Goal: Task Accomplishment & Management: Complete application form

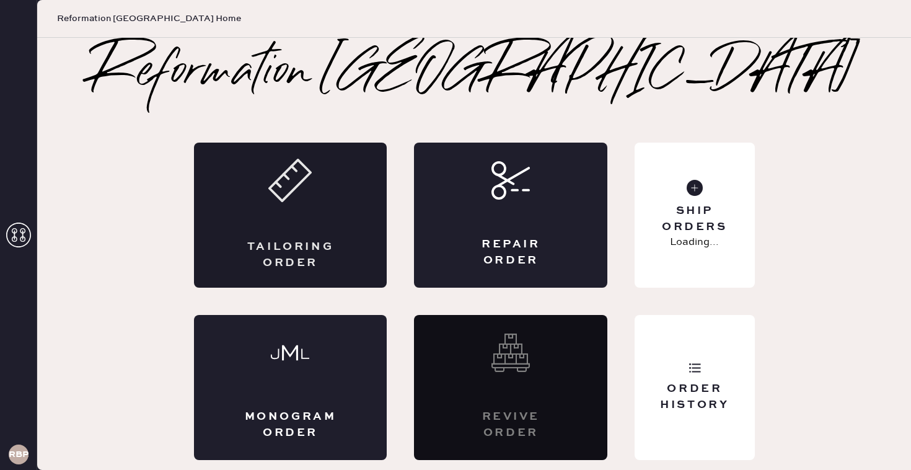
click at [309, 218] on div "Tailoring Order" at bounding box center [290, 214] width 193 height 145
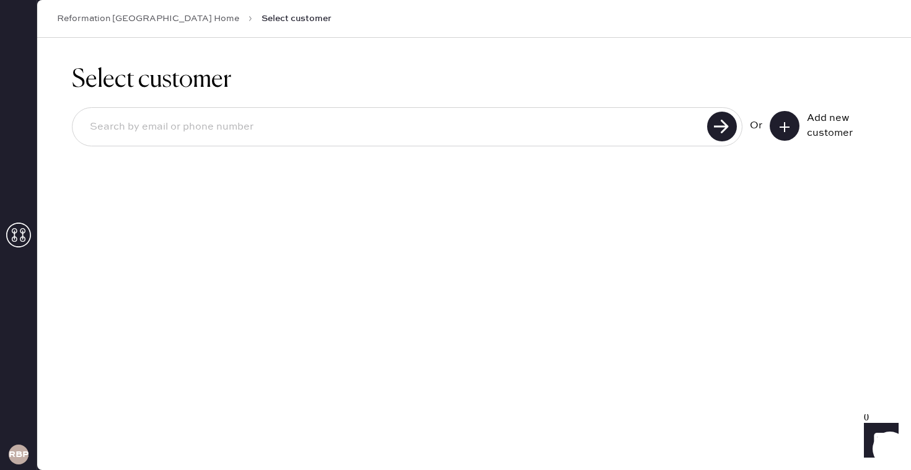
click at [790, 124] on icon at bounding box center [784, 127] width 12 height 12
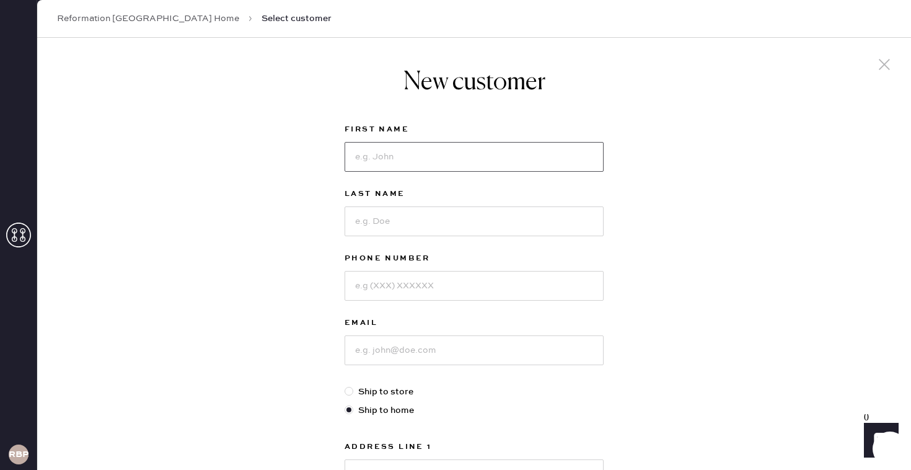
click at [410, 159] on input at bounding box center [473, 157] width 259 height 30
type input "[PERSON_NAME]"
click at [372, 222] on input at bounding box center [473, 221] width 259 height 30
type input "Skepner"
click at [379, 288] on input at bounding box center [473, 286] width 259 height 30
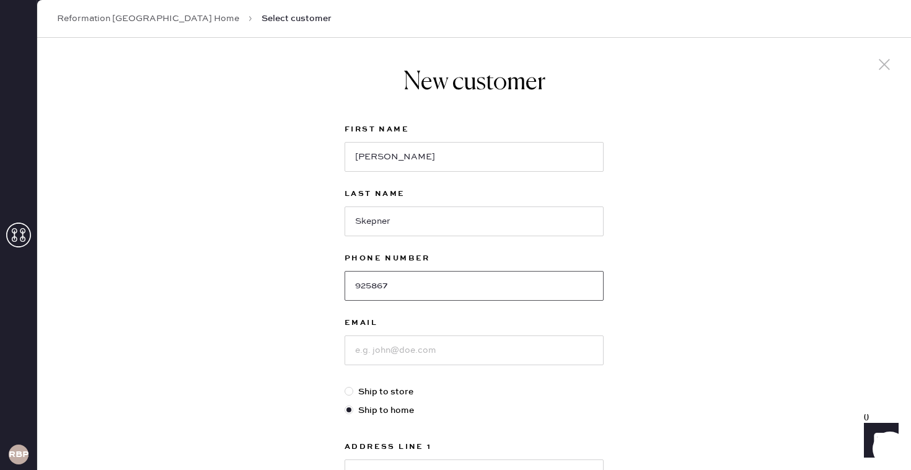
click at [395, 283] on input "925867" at bounding box center [473, 286] width 259 height 30
type input "9258760078"
click at [393, 351] on input at bounding box center [473, 350] width 259 height 30
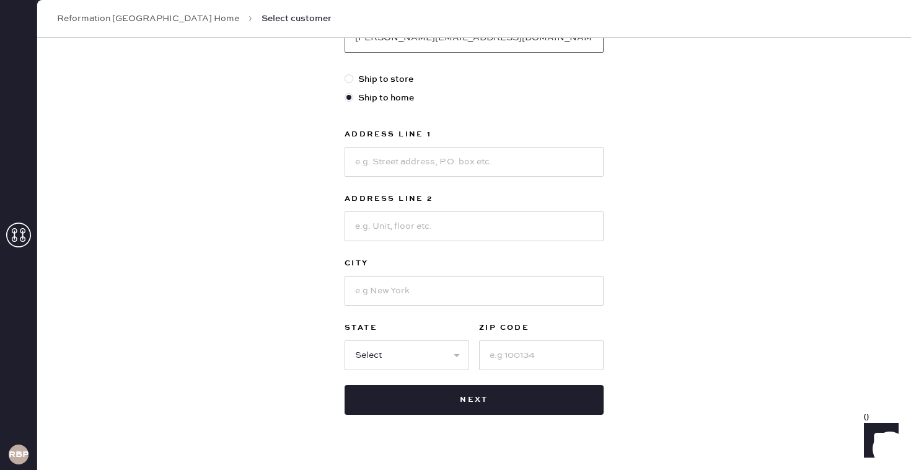
scroll to position [313, 0]
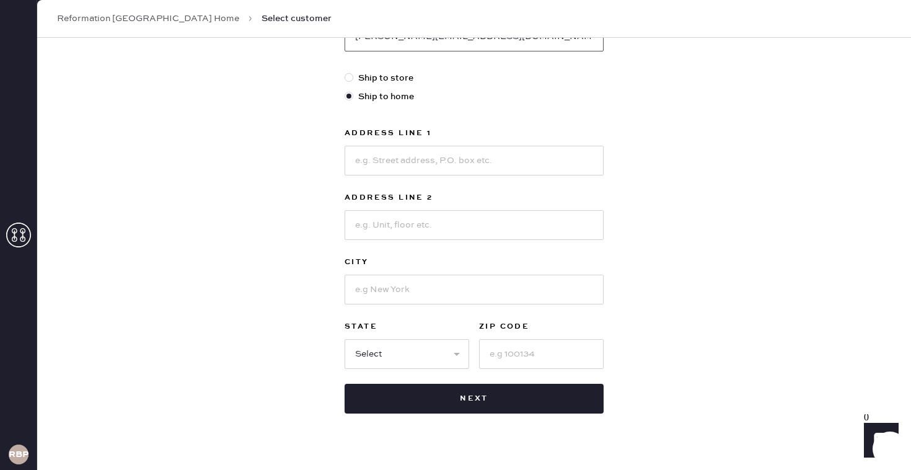
type input "[PERSON_NAME][EMAIL_ADDRESS][DOMAIN_NAME]"
click at [385, 157] on input at bounding box center [473, 161] width 259 height 30
type input "[STREET_ADDRESS][PERSON_NAME]"
click at [387, 230] on input at bounding box center [473, 225] width 259 height 30
type input "#658"
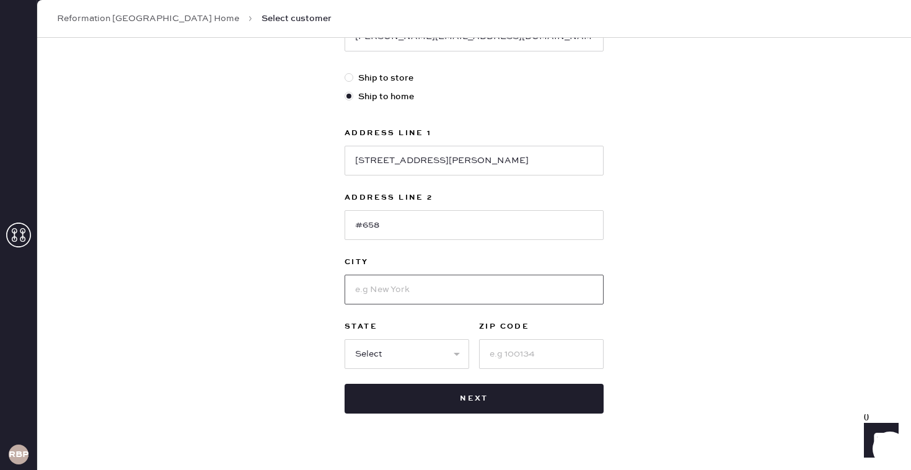
click at [378, 284] on input at bounding box center [473, 289] width 259 height 30
type input "[GEOGRAPHIC_DATA]"
click at [387, 357] on select "Select AK AL AR AZ CA CO CT [GEOGRAPHIC_DATA] DE FL [GEOGRAPHIC_DATA] HI [GEOGR…" at bounding box center [406, 354] width 125 height 30
select select "NY"
click at [523, 357] on input at bounding box center [541, 354] width 125 height 30
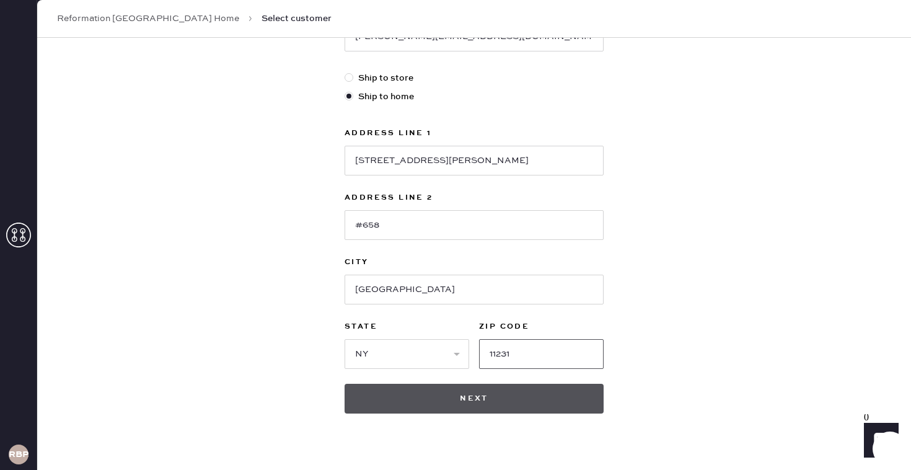
type input "11231"
click at [480, 398] on button "Next" at bounding box center [473, 398] width 259 height 30
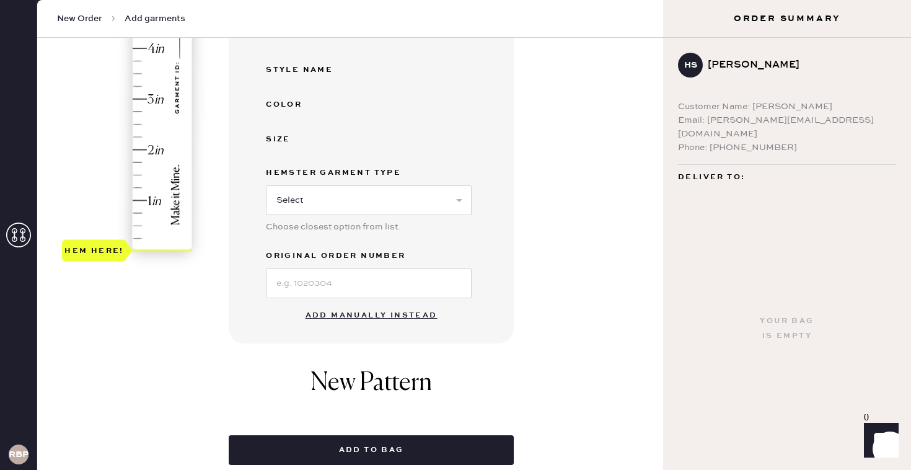
scroll to position [305, 0]
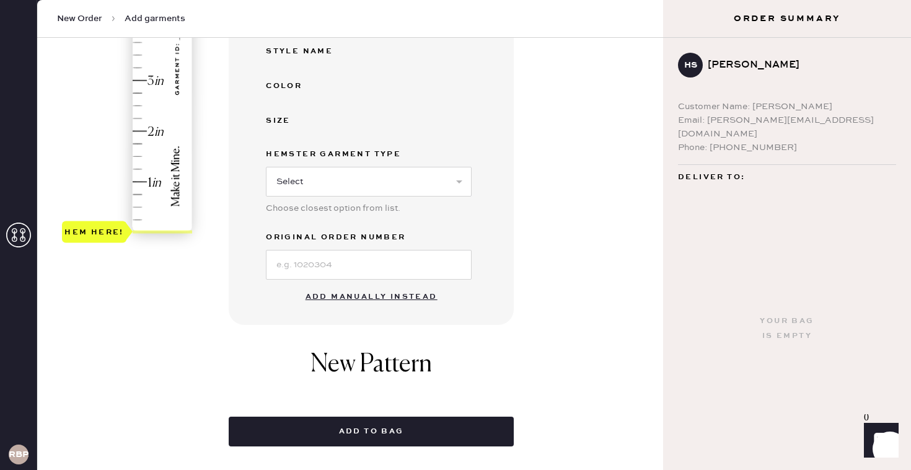
click at [381, 291] on button "Add manually instead" at bounding box center [371, 296] width 147 height 25
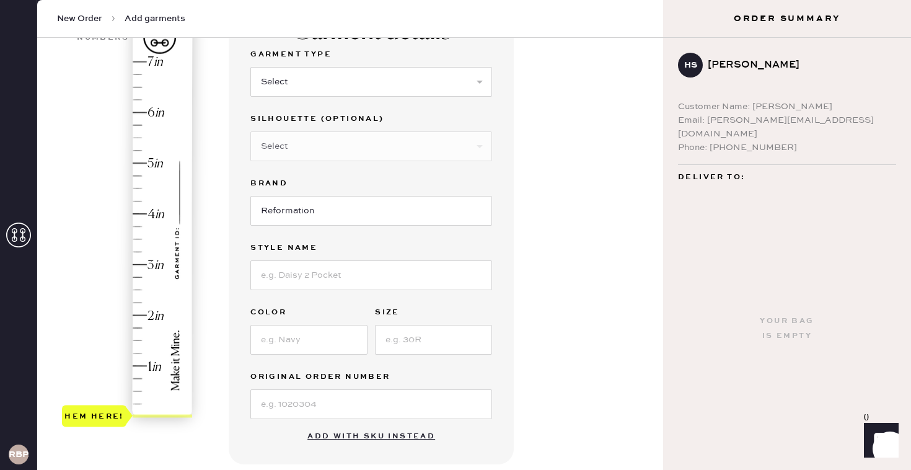
scroll to position [33, 0]
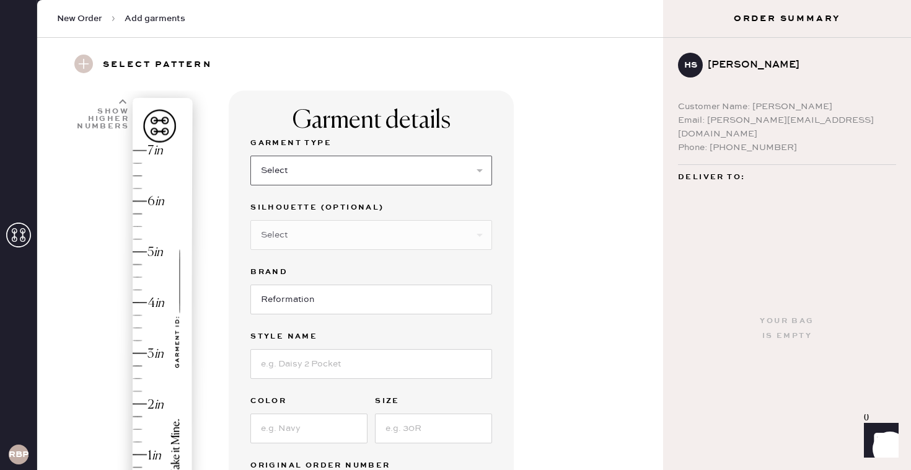
click at [312, 163] on select "Select Basic Skirt Jeans Leggings Pants Shorts Basic Sleeved Dress Basic Sleeve…" at bounding box center [371, 170] width 242 height 30
select select "4"
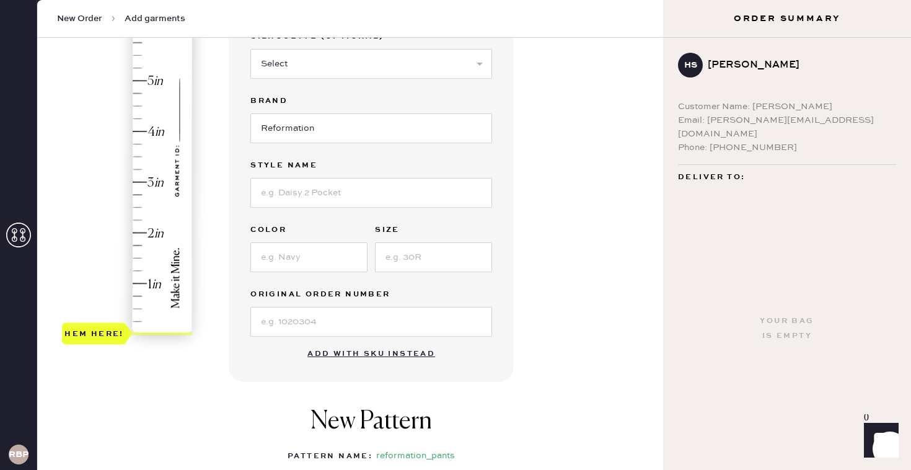
scroll to position [208, 0]
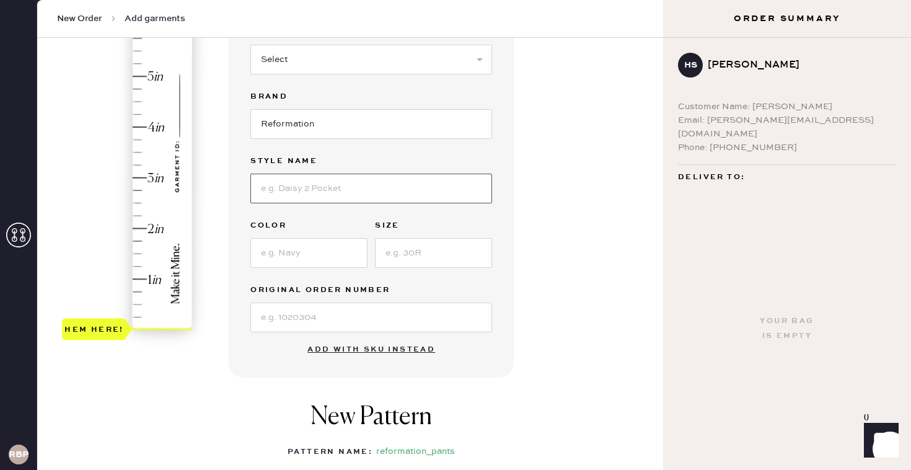
click at [317, 186] on input at bounding box center [371, 188] width 242 height 30
type input "Vida Low Rise"
click at [287, 250] on input at bounding box center [308, 253] width 117 height 30
type input "Grey Stripe"
click at [431, 252] on input at bounding box center [433, 253] width 117 height 30
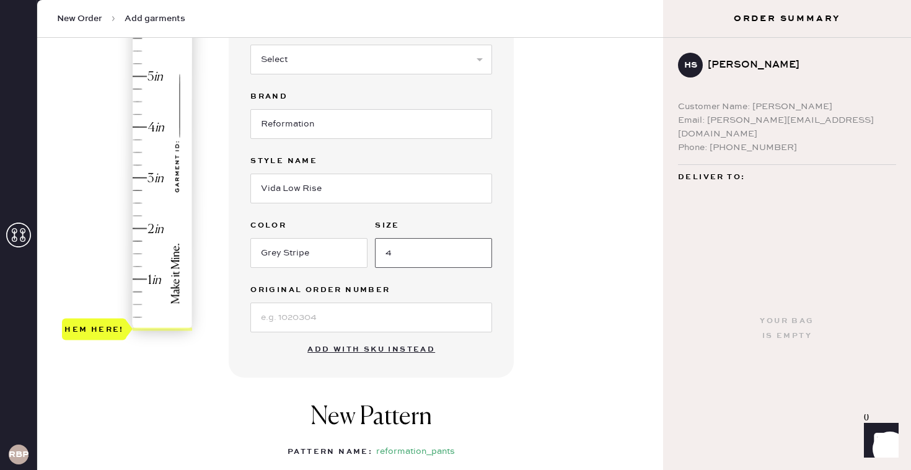
type input "4"
click at [323, 315] on input at bounding box center [371, 317] width 242 height 30
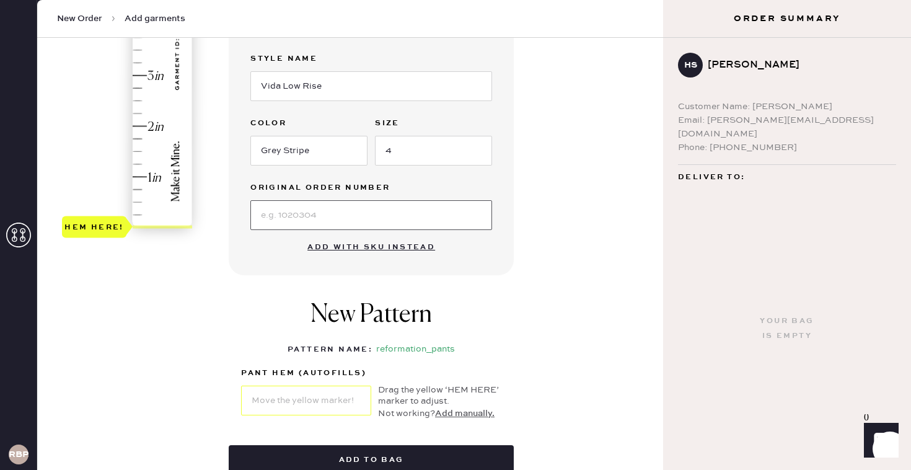
scroll to position [312, 0]
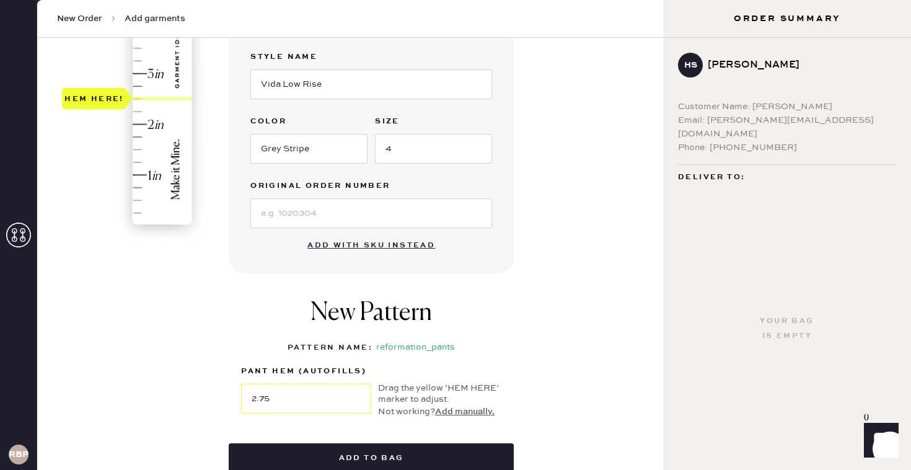
type input "3"
drag, startPoint x: 87, startPoint y: 221, endPoint x: 102, endPoint y: 75, distance: 147.0
click at [102, 73] on div "Hem here!" at bounding box center [93, 73] width 59 height 15
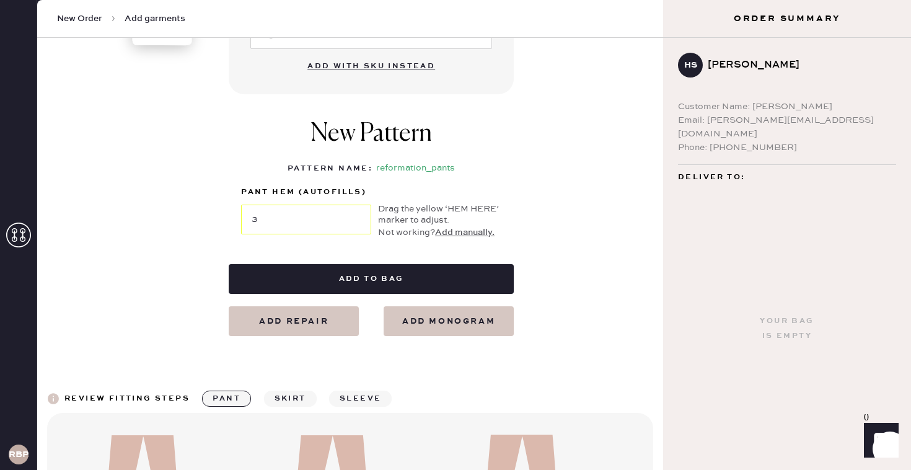
scroll to position [491, 0]
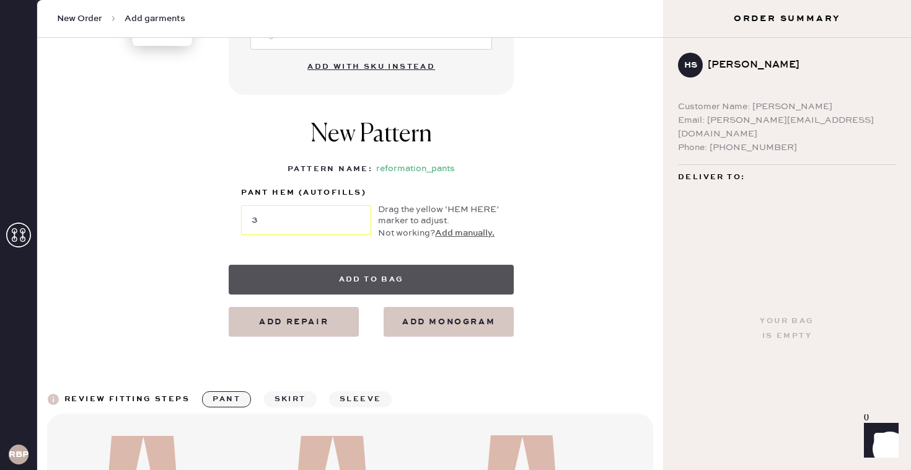
click at [354, 278] on button "Add to bag" at bounding box center [371, 280] width 285 height 30
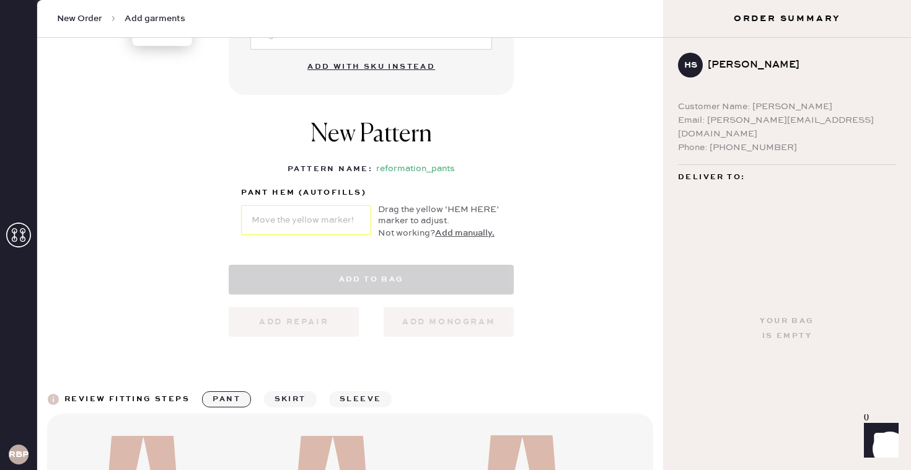
select select "4"
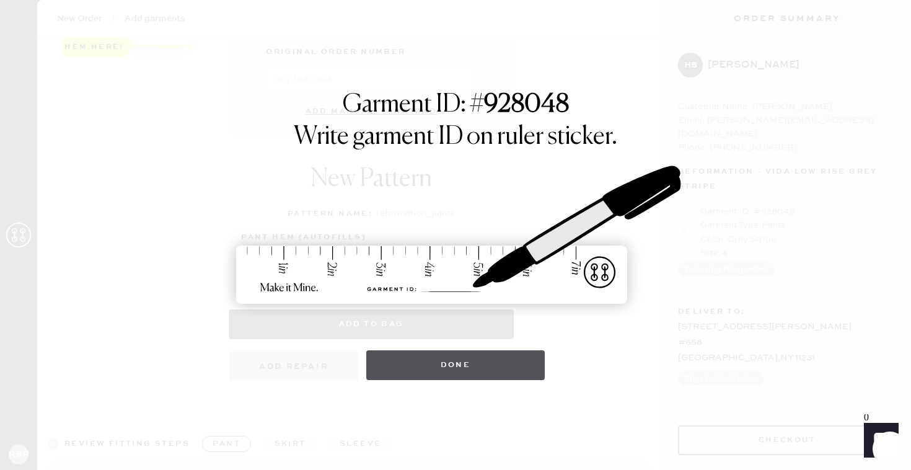
click at [476, 365] on button "Done" at bounding box center [455, 365] width 179 height 30
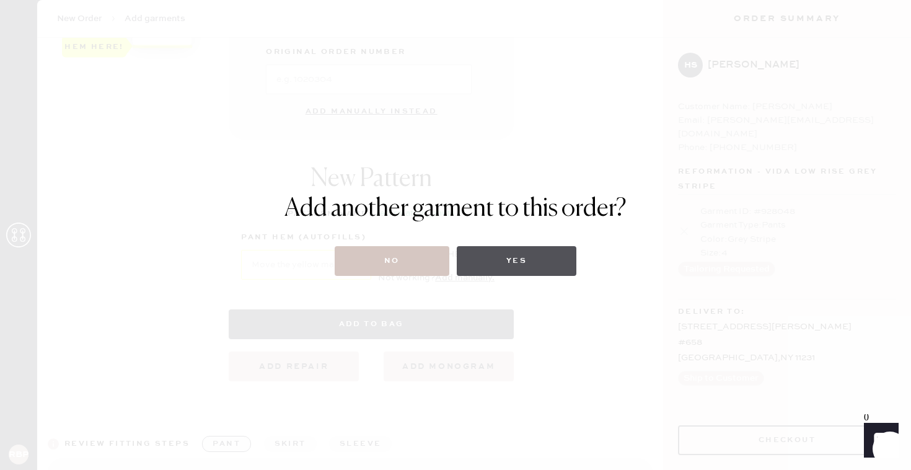
click at [495, 265] on button "Yes" at bounding box center [517, 261] width 120 height 30
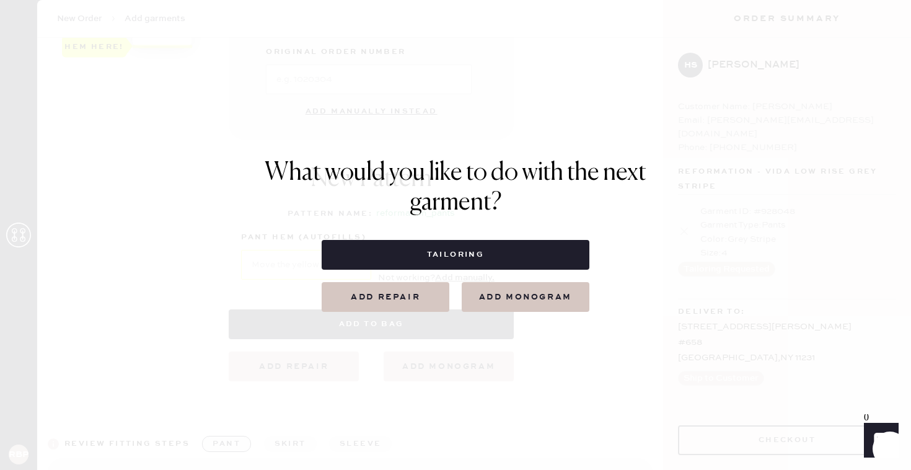
click at [495, 265] on button "Tailoring" at bounding box center [455, 255] width 267 height 30
select select
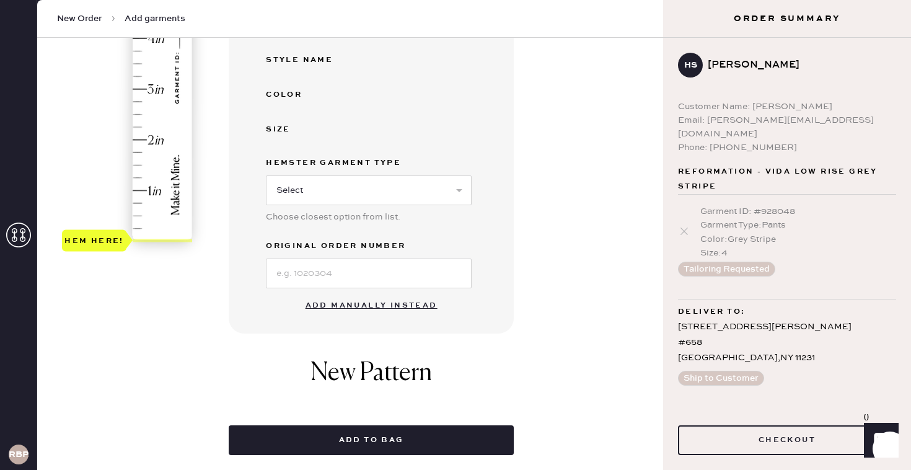
scroll to position [295, 0]
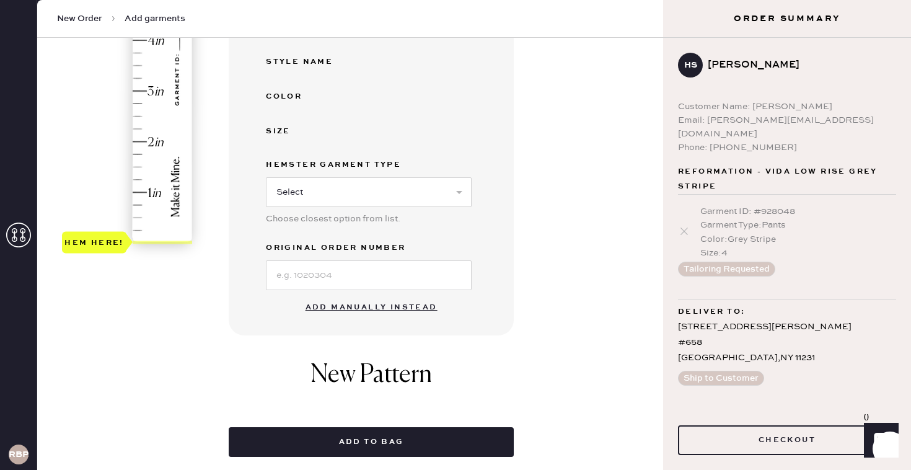
click at [337, 309] on button "Add manually instead" at bounding box center [371, 307] width 147 height 25
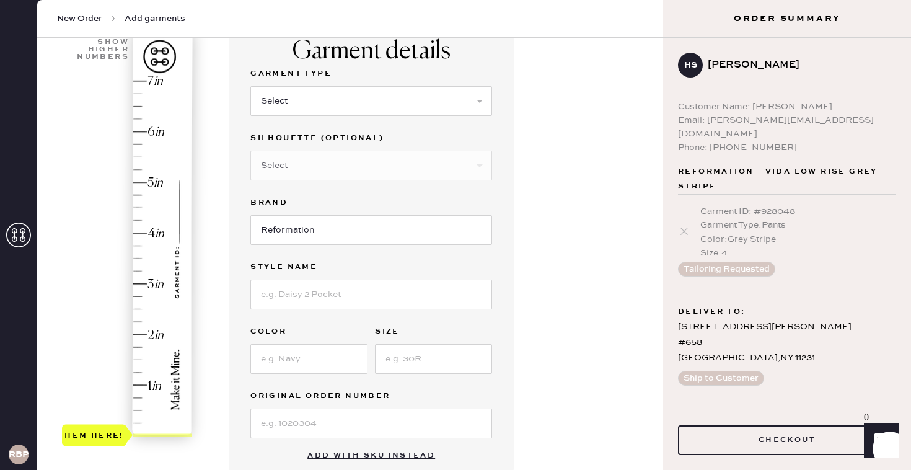
scroll to position [99, 0]
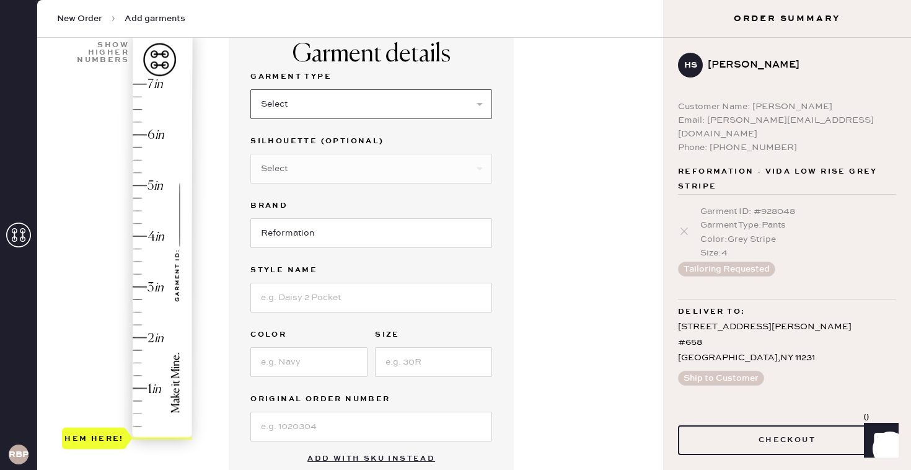
click at [350, 104] on select "Select Basic Skirt Jeans Leggings Pants Shorts Basic Sleeved Dress Basic Sleeve…" at bounding box center [371, 104] width 242 height 30
select select "4"
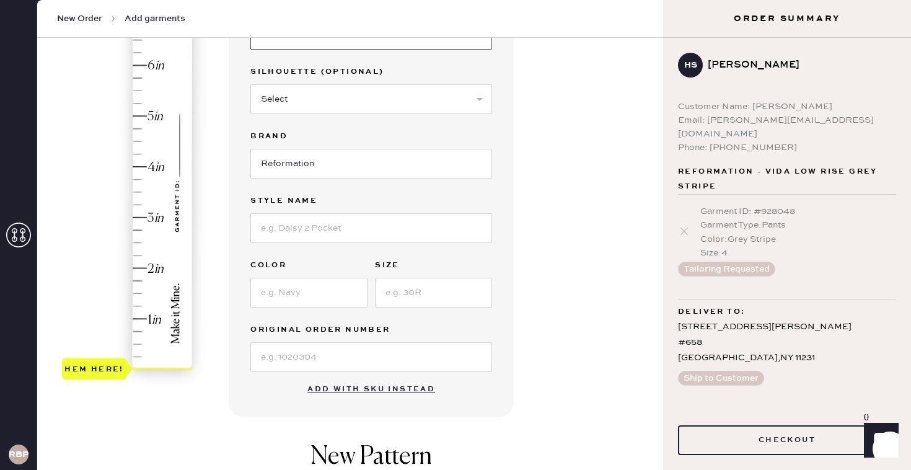
scroll to position [169, 0]
click at [320, 226] on input at bounding box center [371, 227] width 242 height 30
type input "[PERSON_NAME] Pant"
click at [291, 300] on input at bounding box center [308, 292] width 117 height 30
type input "Forest"
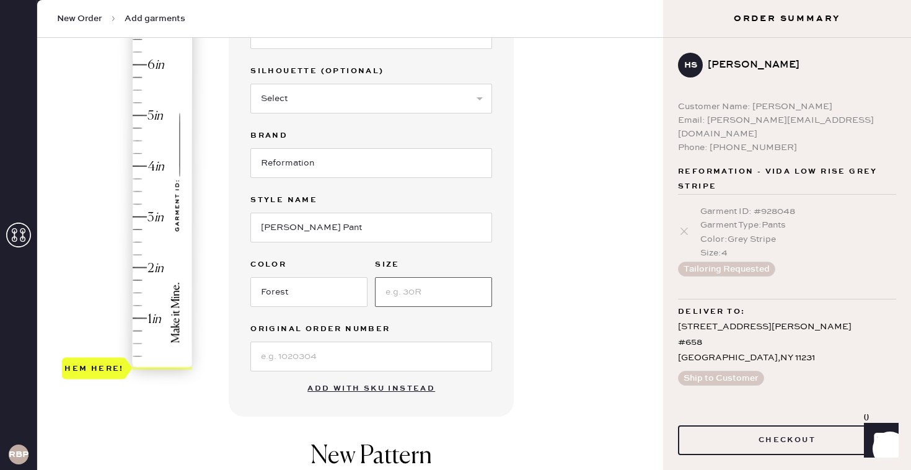
click at [440, 300] on input at bounding box center [433, 292] width 117 height 30
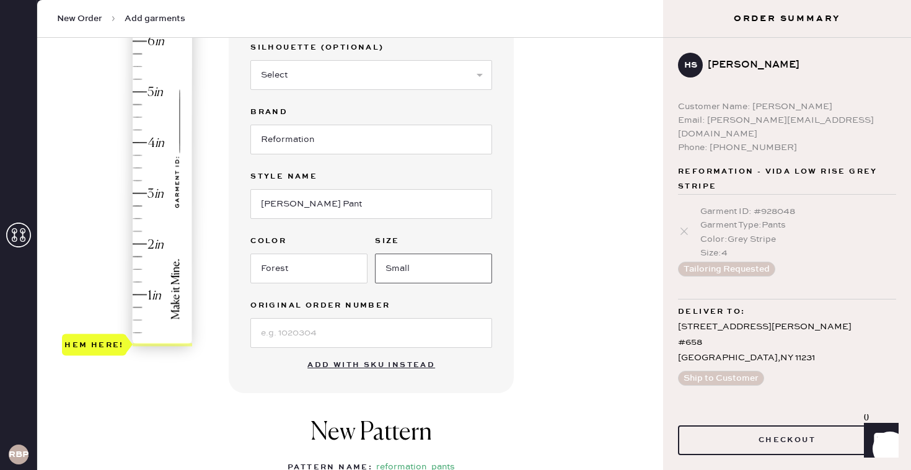
type input "Small"
type input "3.25"
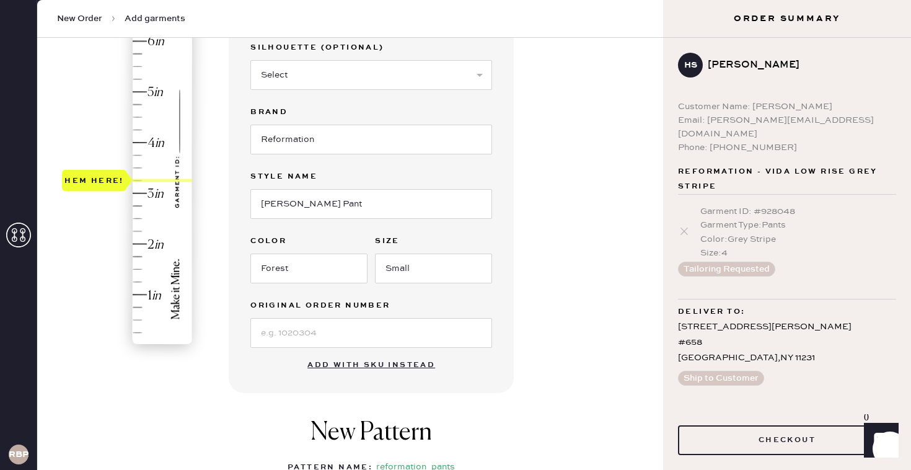
drag, startPoint x: 105, startPoint y: 339, endPoint x: 110, endPoint y: 184, distance: 154.9
click at [110, 184] on div "Hem here!" at bounding box center [93, 180] width 59 height 15
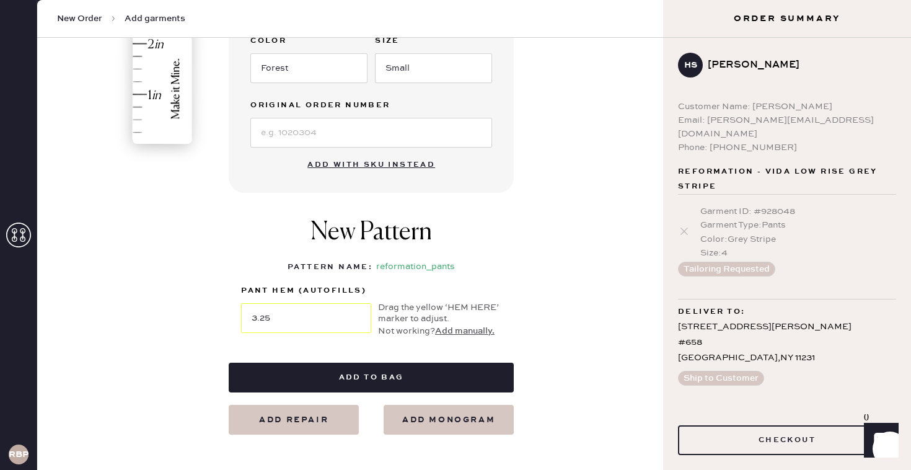
scroll to position [396, 0]
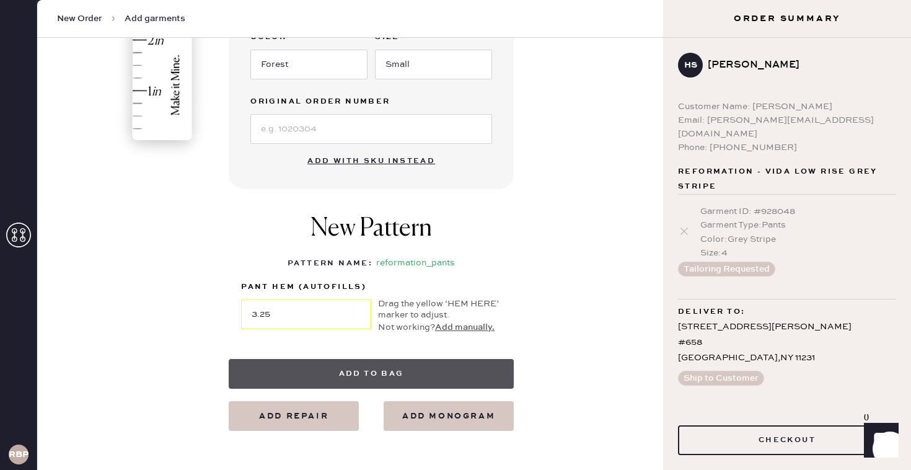
click at [359, 370] on button "Add to bag" at bounding box center [371, 374] width 285 height 30
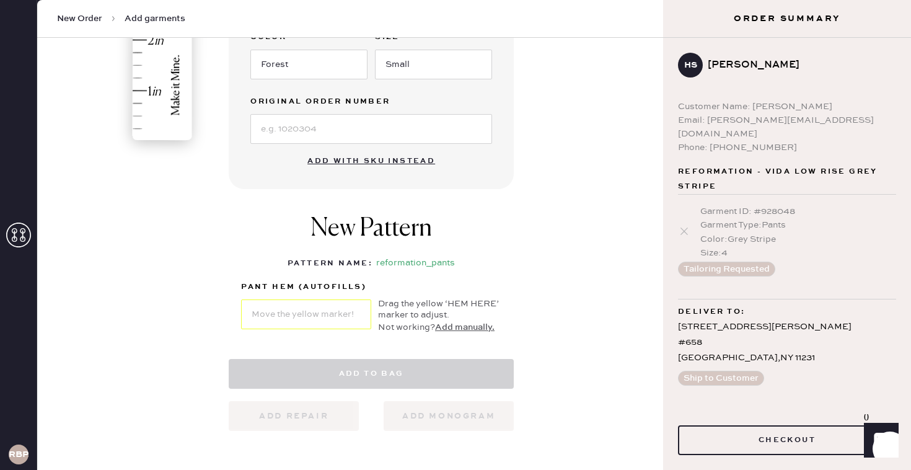
select select "4"
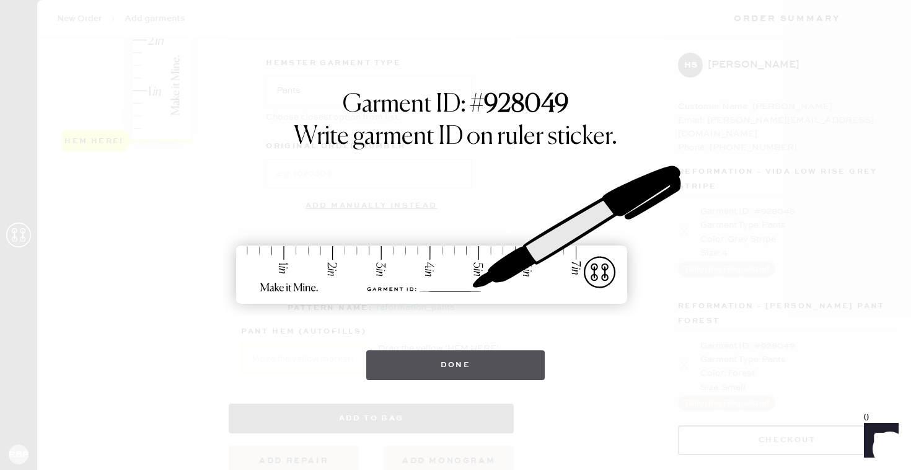
click at [491, 366] on button "Done" at bounding box center [455, 365] width 179 height 30
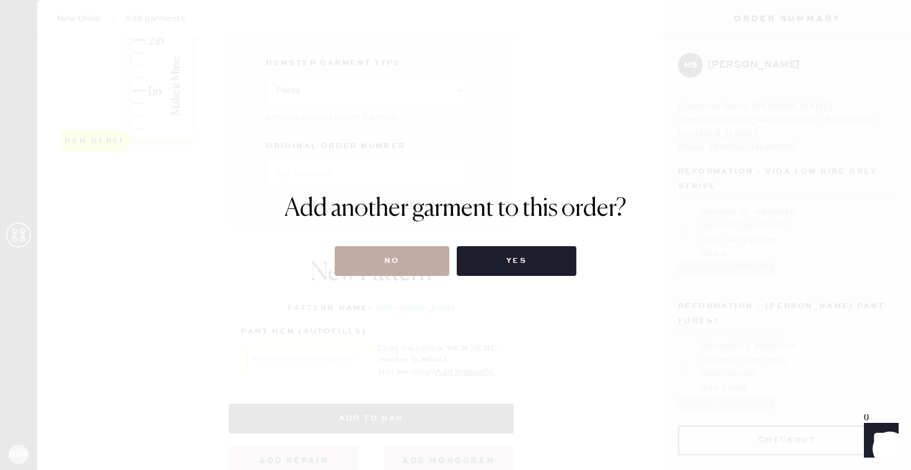
click at [370, 260] on button "No" at bounding box center [392, 261] width 115 height 30
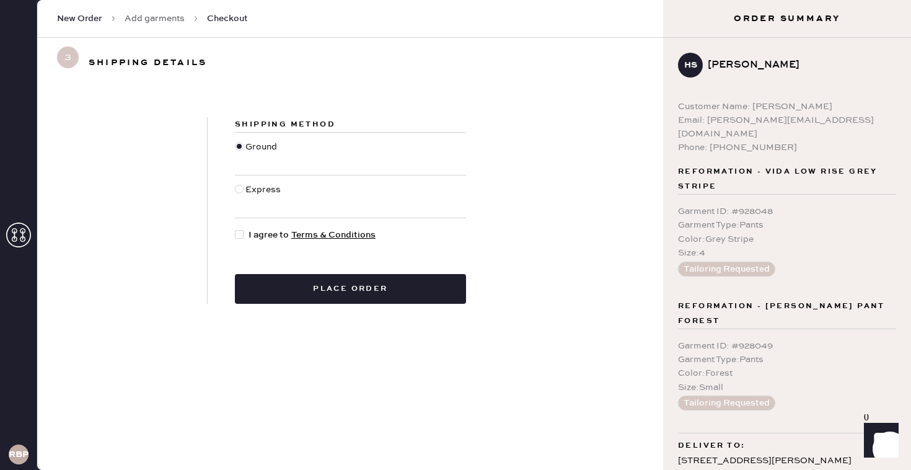
click at [241, 188] on div at bounding box center [239, 189] width 9 height 9
click at [235, 183] on input "Express" at bounding box center [235, 183] width 1 height 1
radio input "true"
click at [236, 234] on div at bounding box center [239, 234] width 9 height 9
click at [235, 229] on input "I agree to Terms & Conditions" at bounding box center [235, 228] width 1 height 1
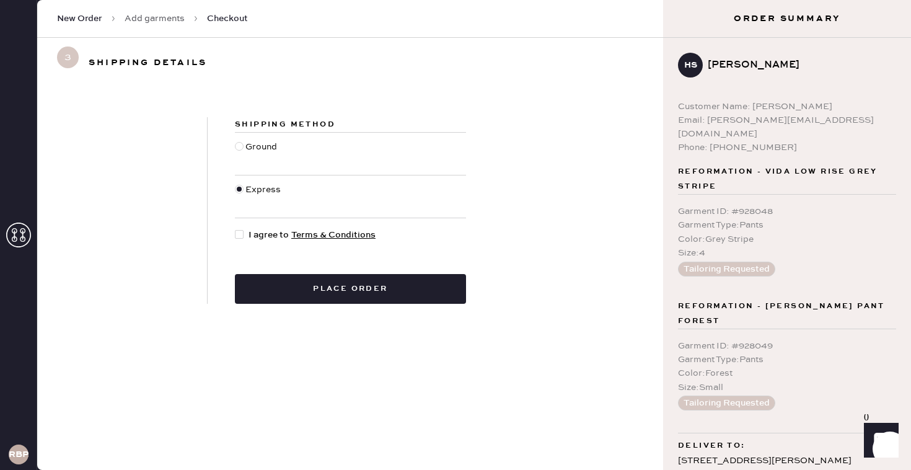
checkbox input "true"
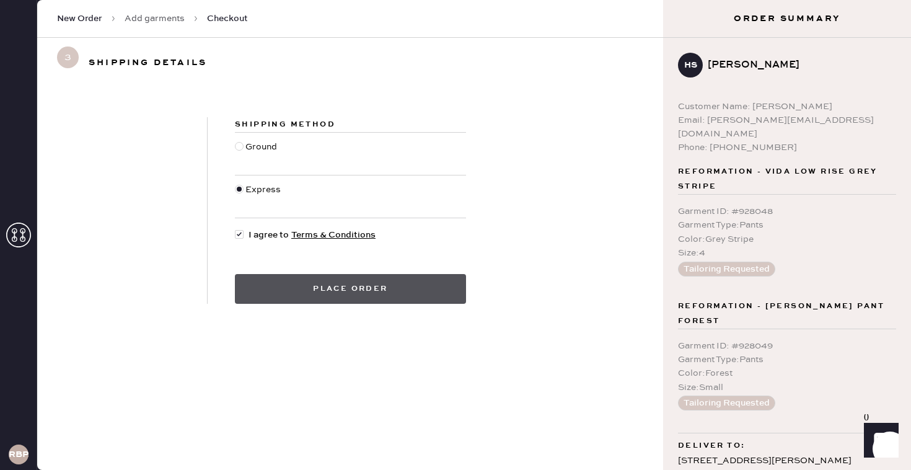
click at [348, 296] on button "Place order" at bounding box center [350, 289] width 231 height 30
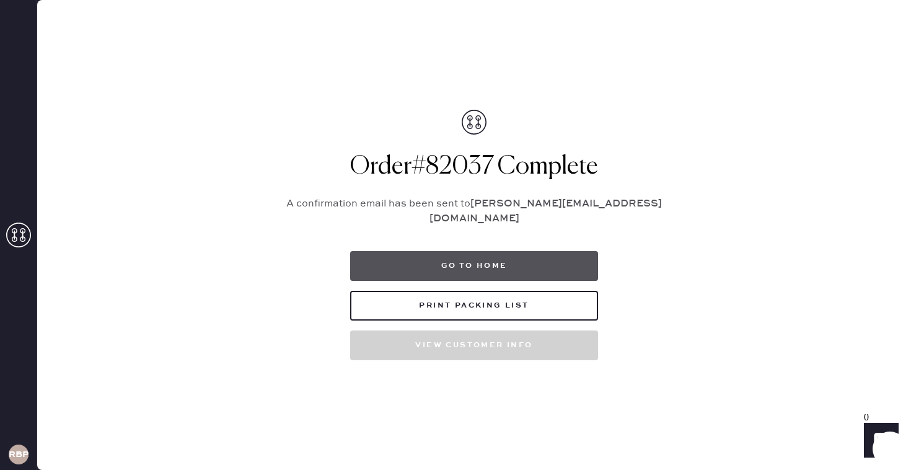
click at [437, 261] on button "Go to home" at bounding box center [474, 266] width 248 height 30
